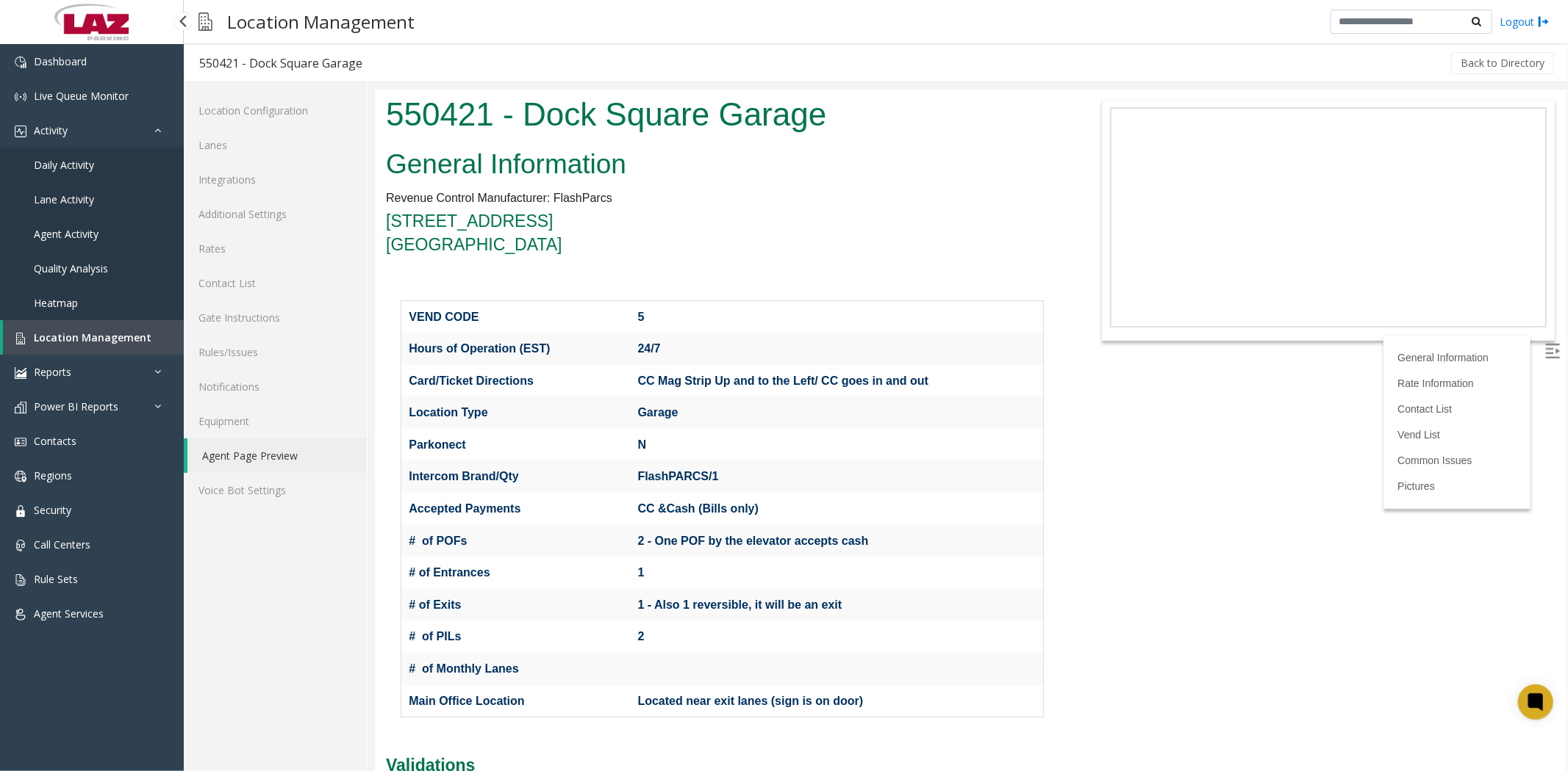
scroll to position [1224, 0]
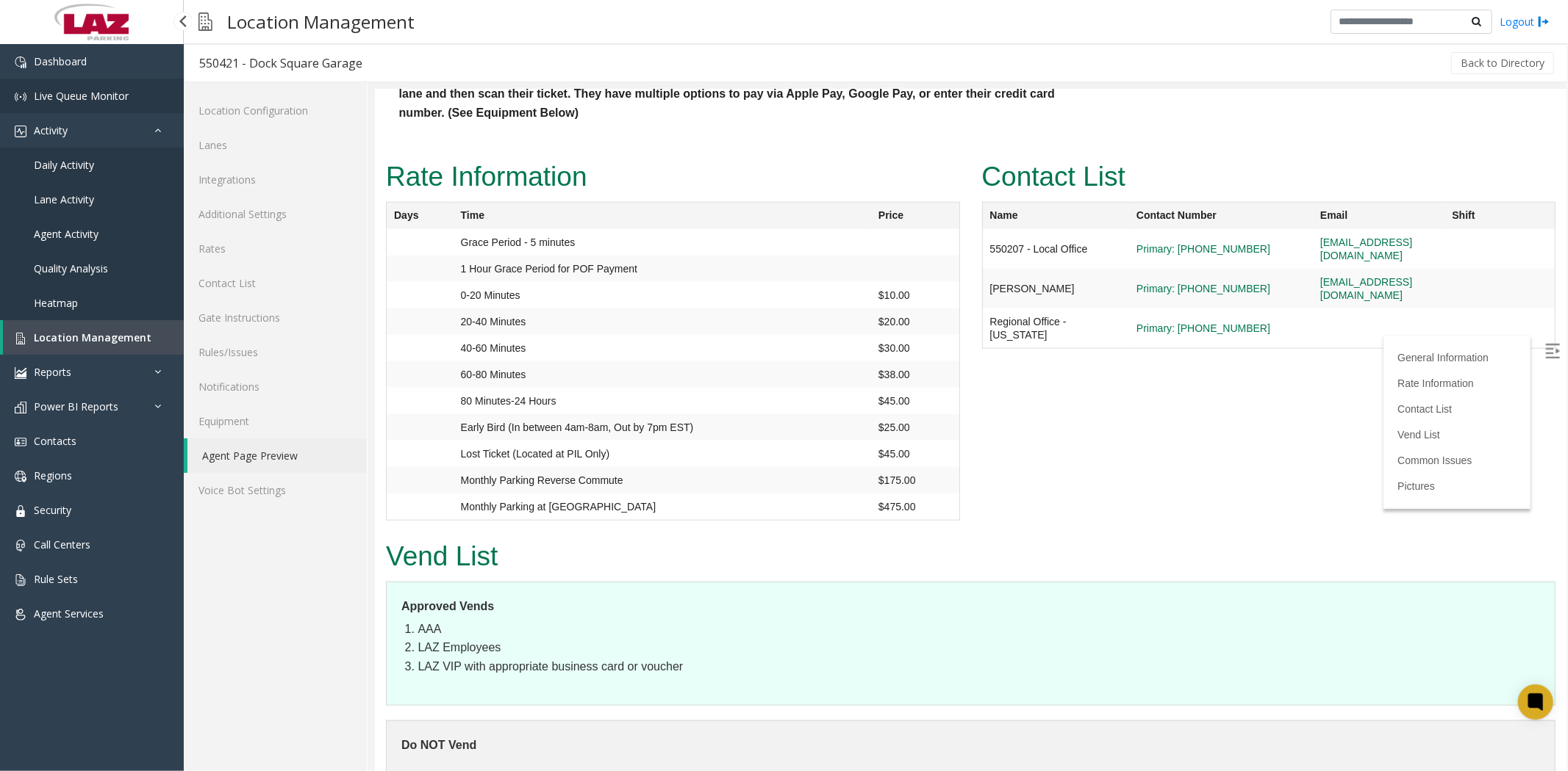
click at [64, 96] on span "Live Queue Monitor" at bounding box center [81, 96] width 95 height 14
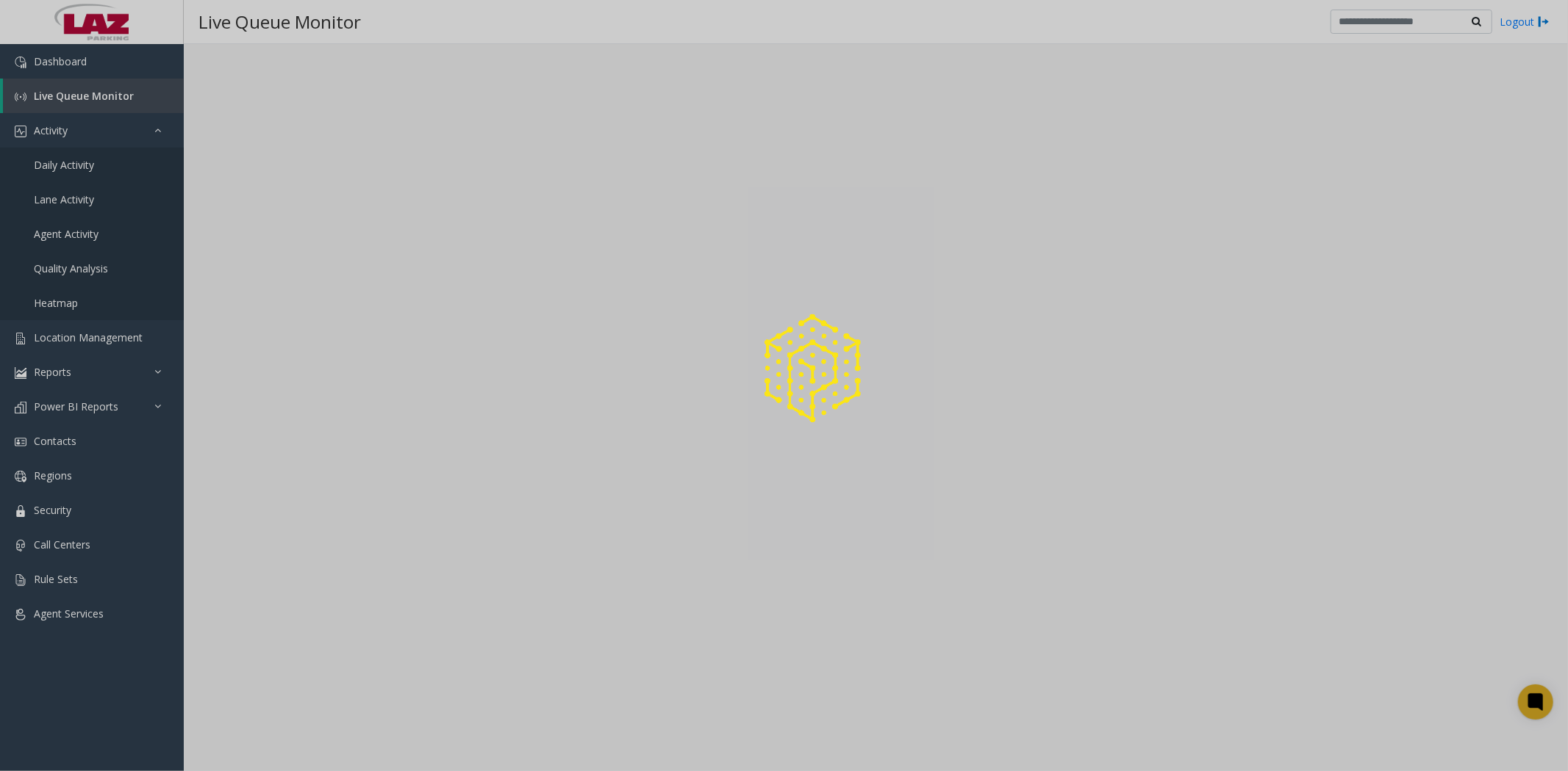
click at [56, 129] on div at bounding box center [784, 385] width 1568 height 771
click at [68, 162] on div at bounding box center [784, 385] width 1568 height 771
click at [74, 164] on div at bounding box center [784, 385] width 1568 height 771
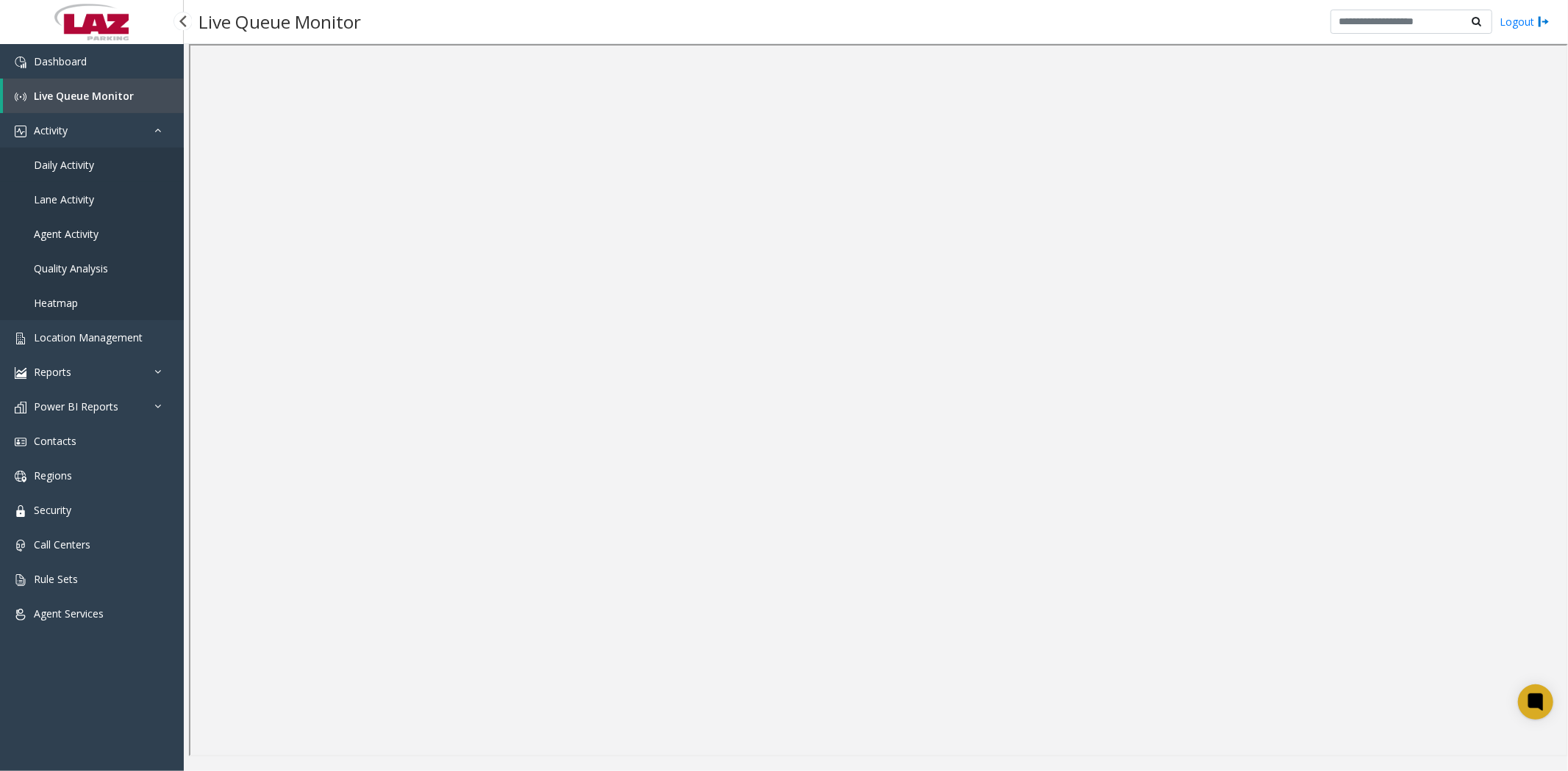
click at [60, 158] on span "Daily Activity" at bounding box center [64, 165] width 60 height 14
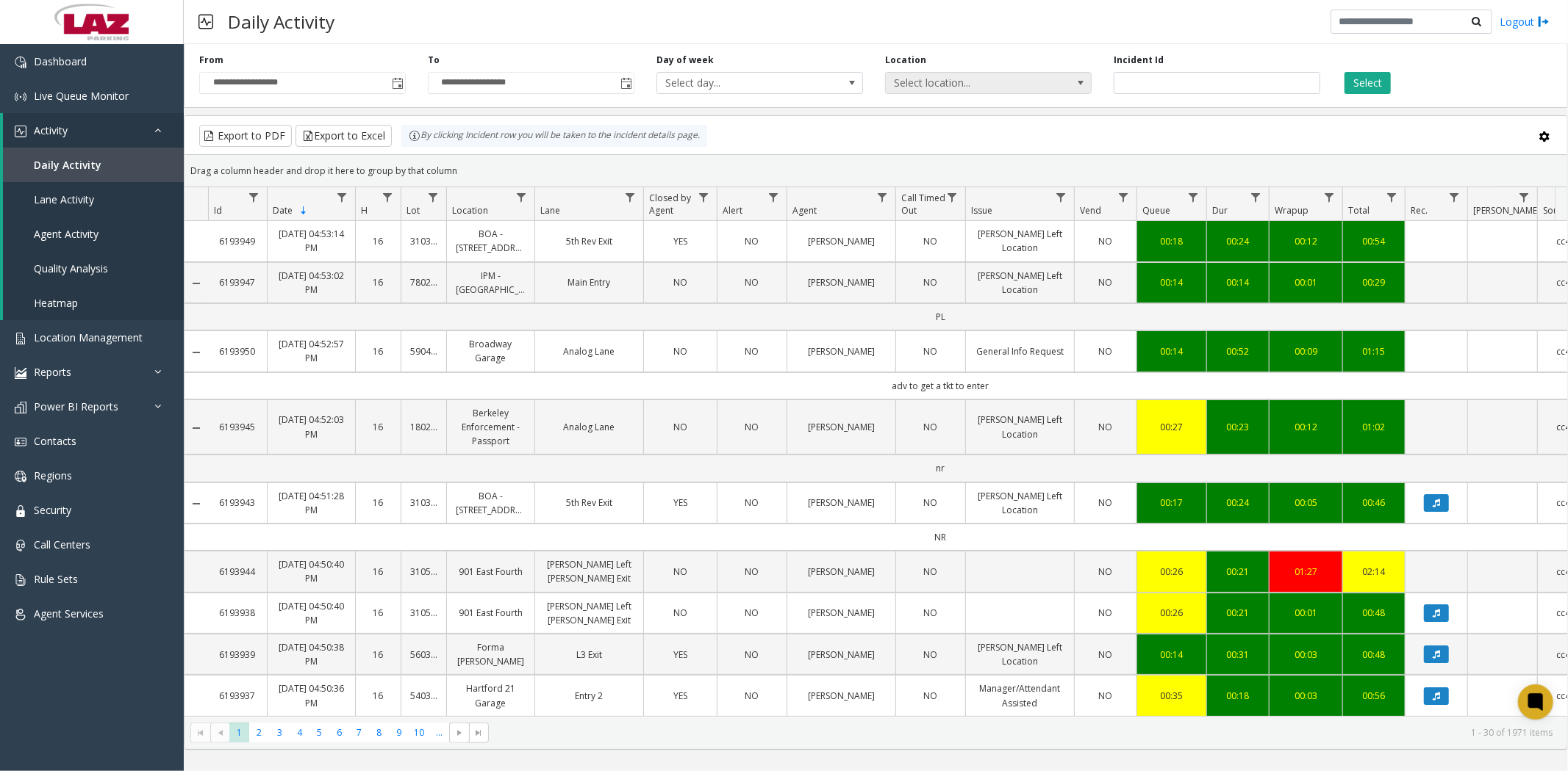
click at [988, 77] on span "Select location..." at bounding box center [968, 83] width 164 height 20
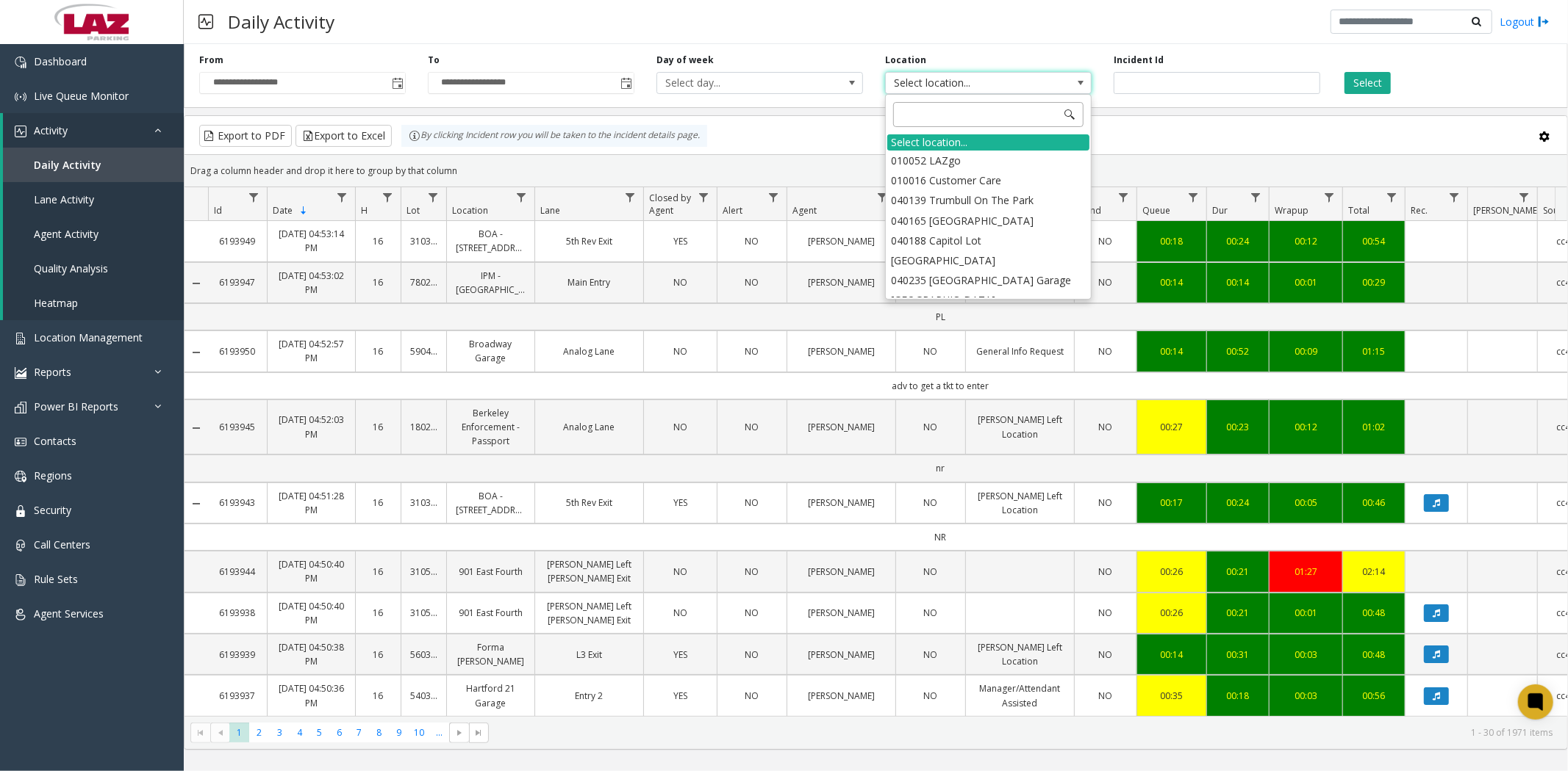
click at [956, 114] on input at bounding box center [988, 114] width 190 height 25
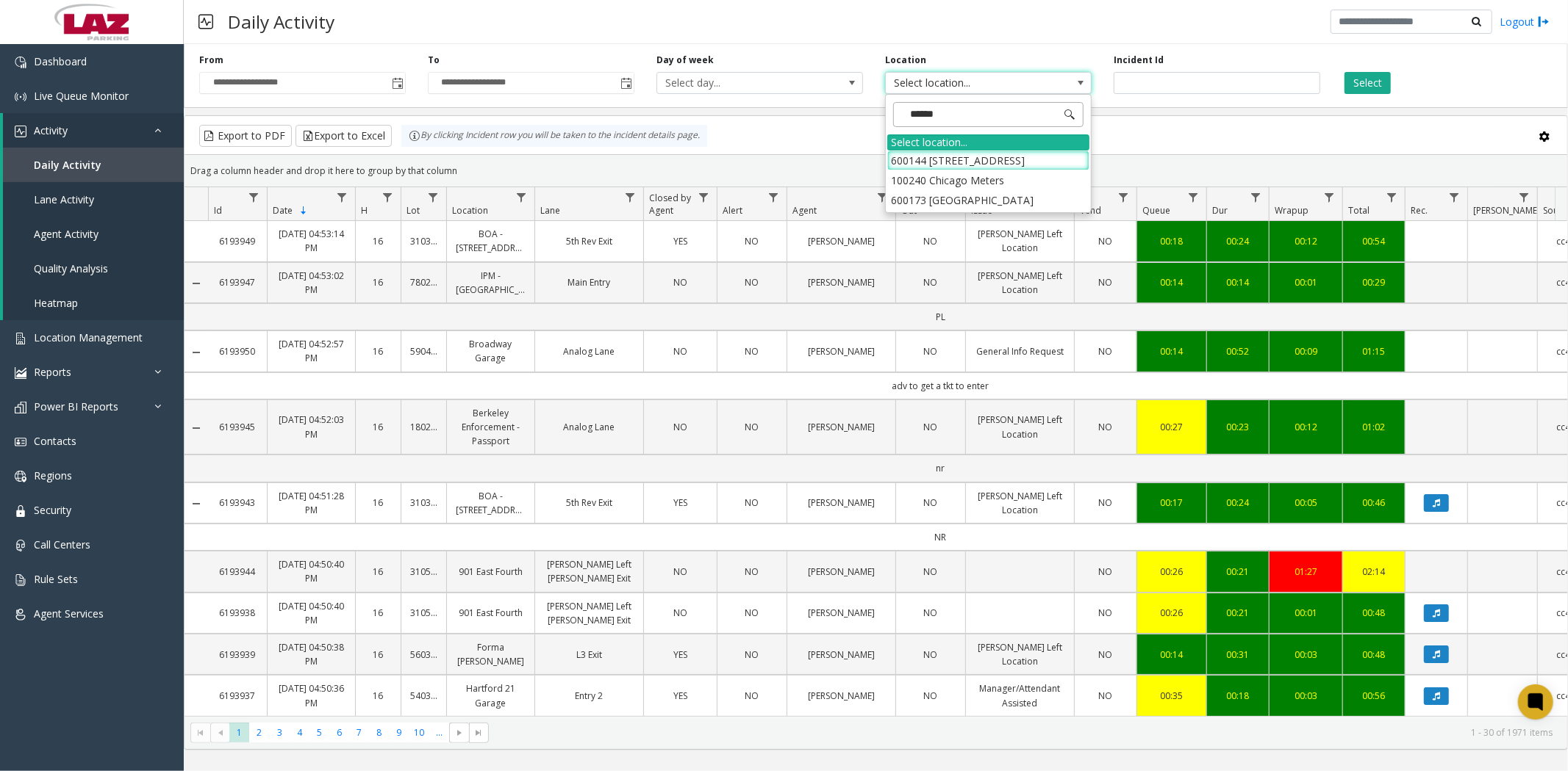
type input "*******"
click at [944, 181] on li "100240 Chicago Meters" at bounding box center [988, 180] width 202 height 20
click at [1370, 84] on button "Select" at bounding box center [1367, 83] width 46 height 22
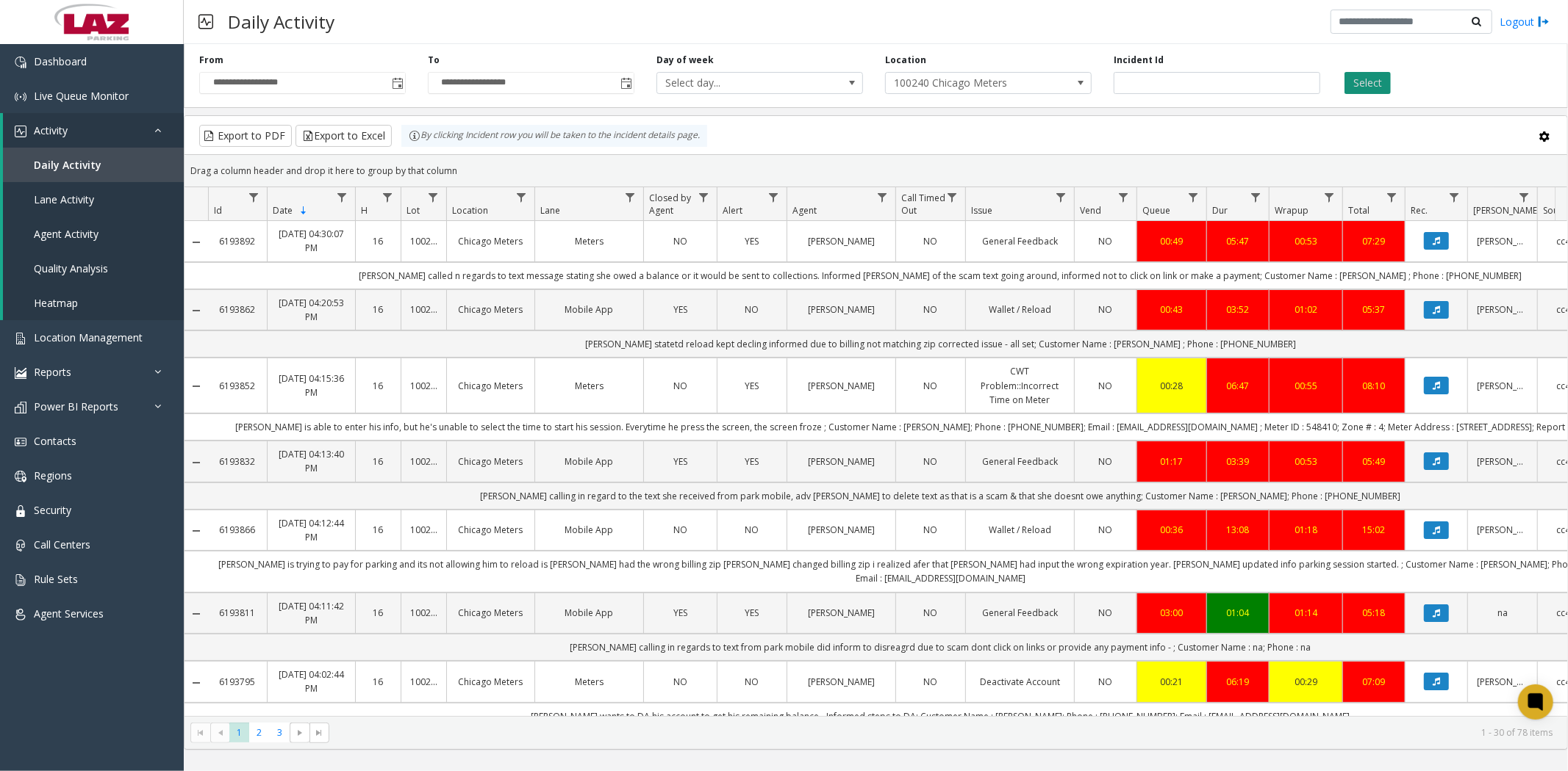
click at [1362, 88] on button "Select" at bounding box center [1367, 83] width 46 height 22
click at [328, 138] on button "Export to Excel" at bounding box center [344, 136] width 96 height 22
click at [69, 91] on span "Live Queue Monitor" at bounding box center [81, 96] width 95 height 14
